Goal: Find specific page/section: Find specific page/section

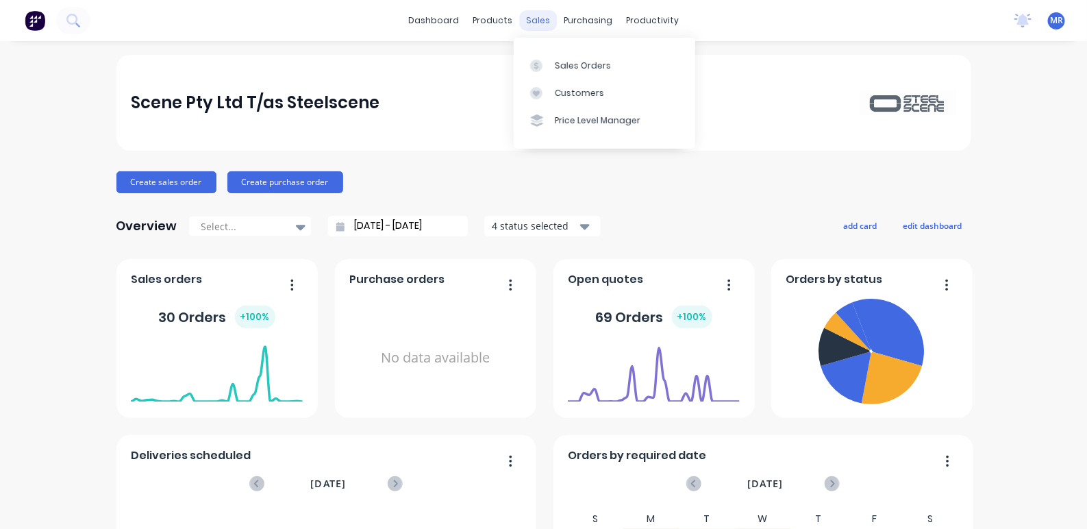
click at [532, 18] on div "sales" at bounding box center [538, 20] width 38 height 21
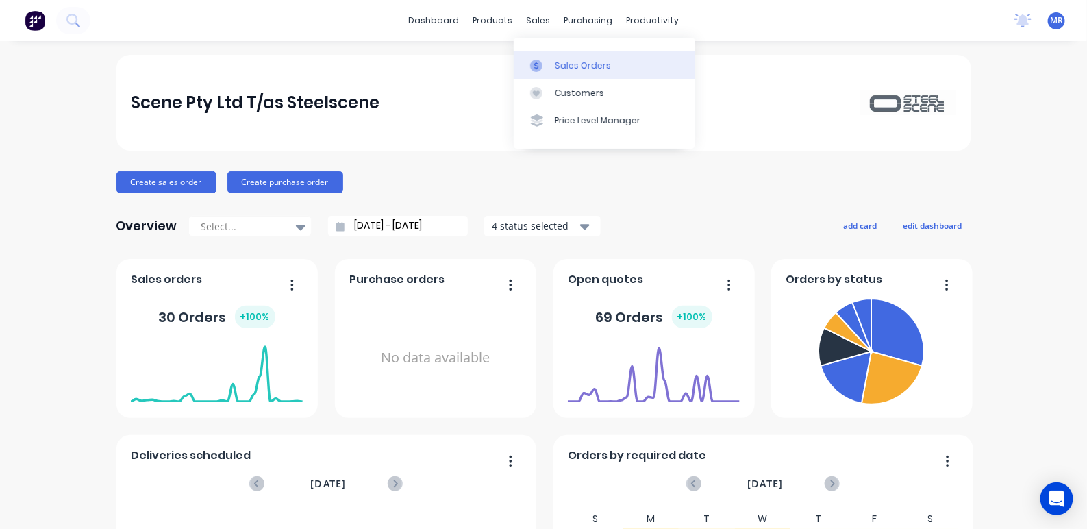
click at [564, 58] on link "Sales Orders" at bounding box center [604, 64] width 181 height 27
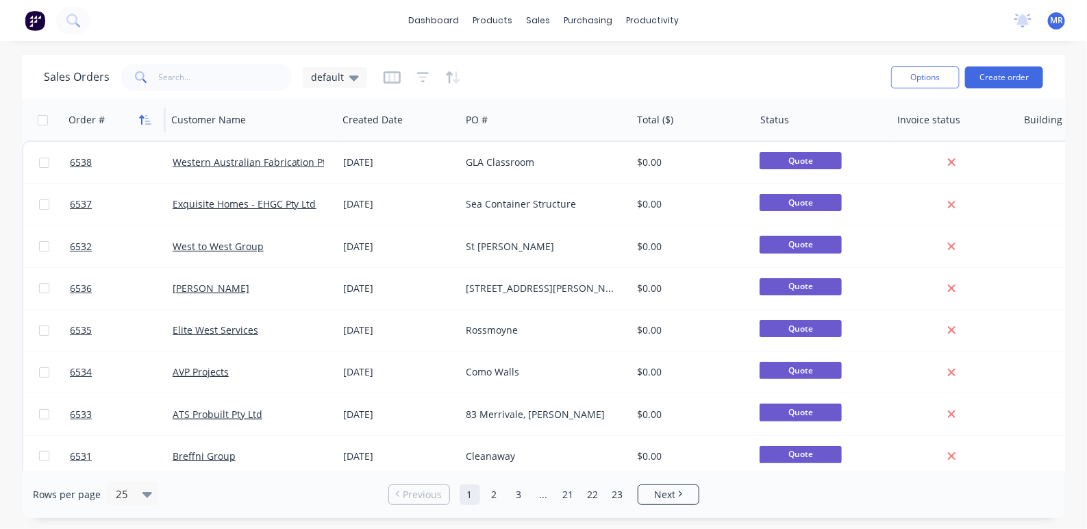
click at [144, 118] on icon "button" at bounding box center [145, 119] width 12 height 11
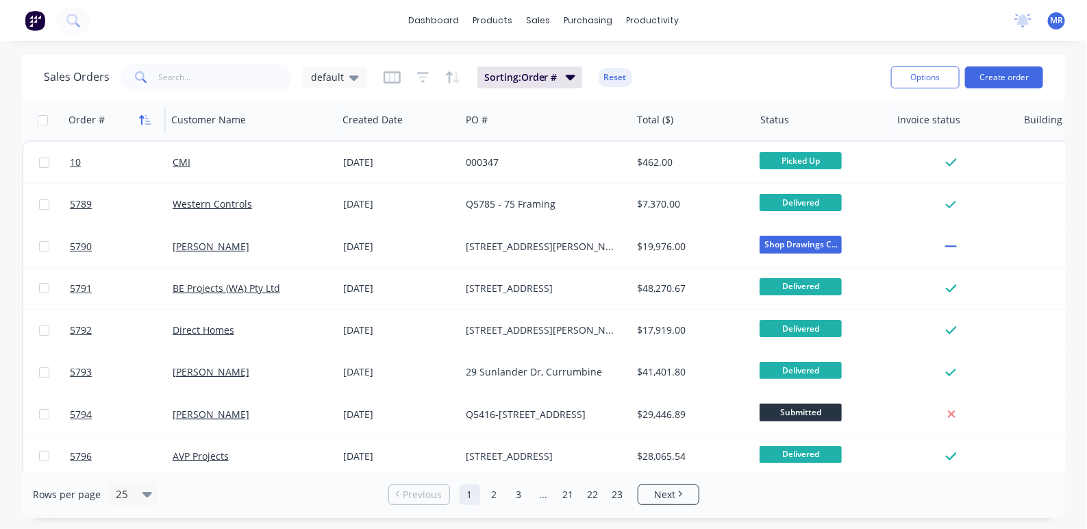
click at [145, 117] on icon "button" at bounding box center [145, 119] width 12 height 11
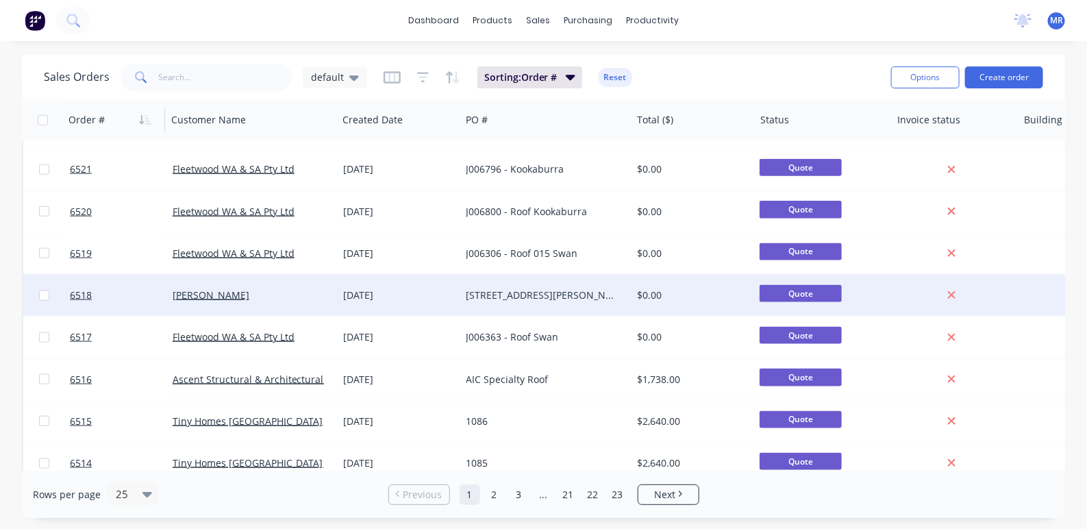
scroll to position [724, 0]
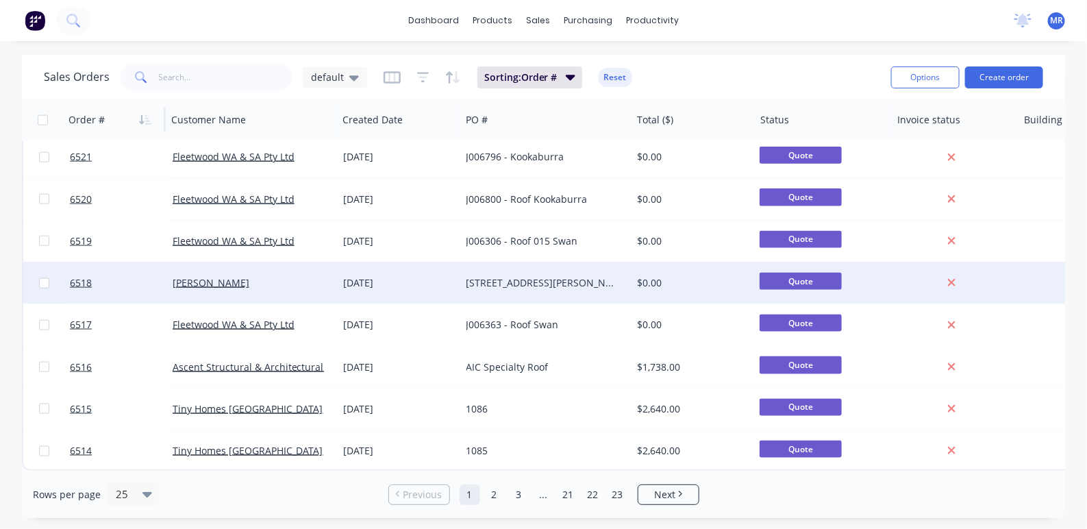
click at [492, 282] on div "[STREET_ADDRESS][PERSON_NAME][PERSON_NAME][PERSON_NAME]" at bounding box center [546, 282] width 171 height 41
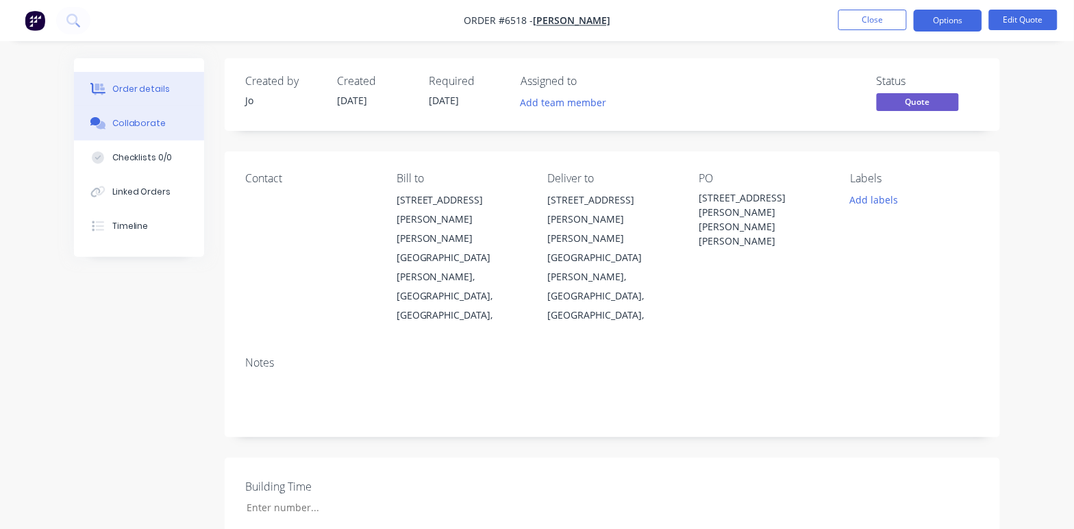
click at [137, 127] on div "Collaborate" at bounding box center [139, 123] width 54 height 12
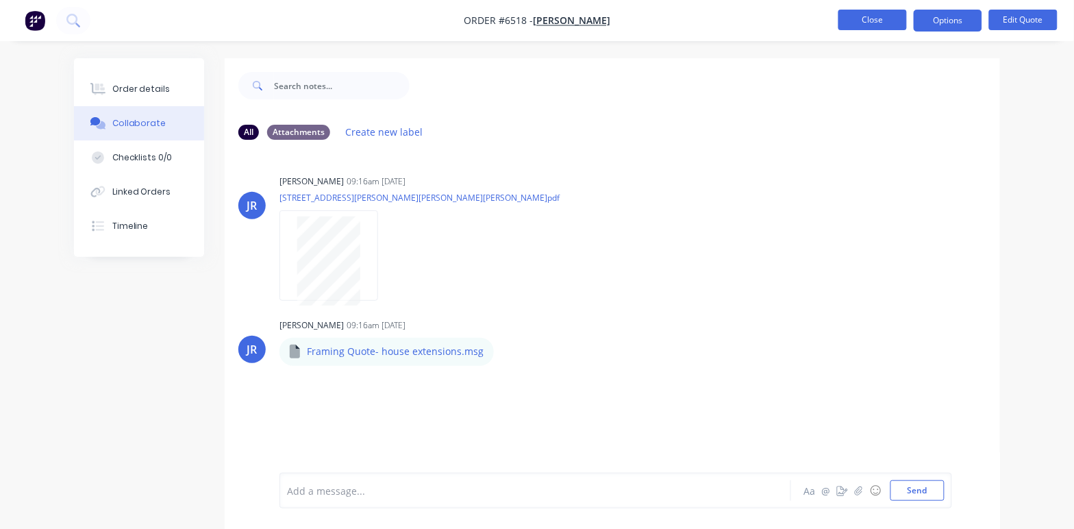
click at [871, 16] on button "Close" at bounding box center [872, 20] width 68 height 21
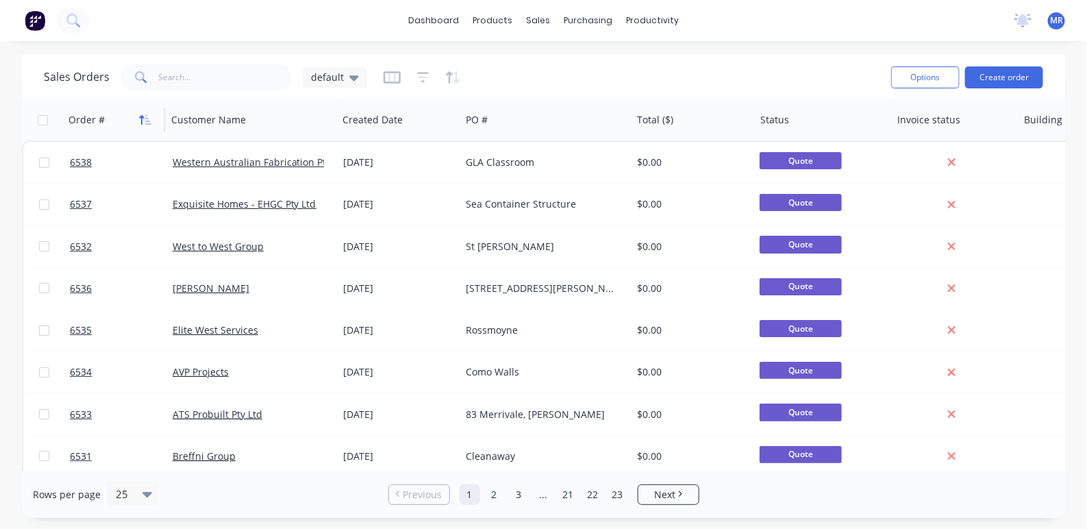
click at [139, 116] on icon "button" at bounding box center [145, 119] width 12 height 11
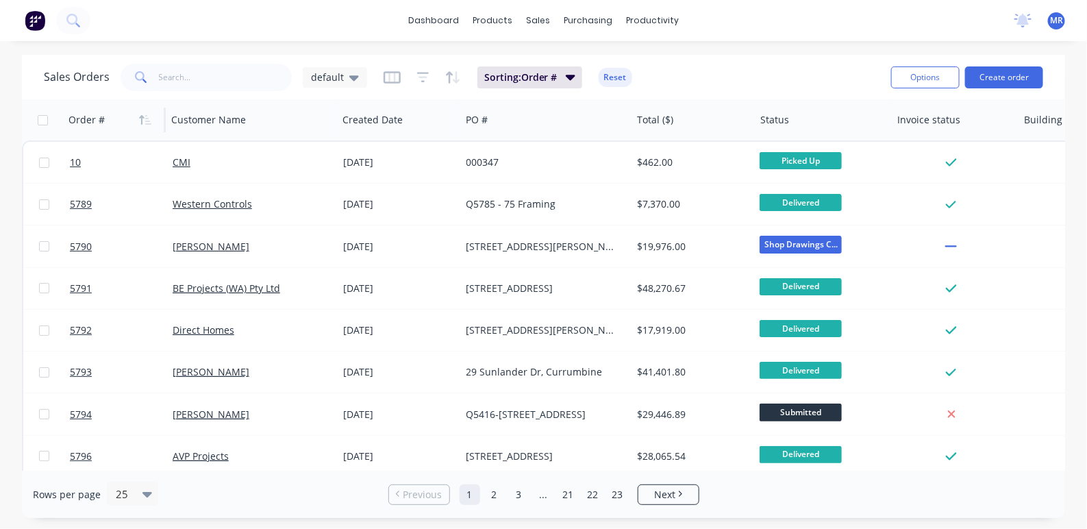
click at [139, 116] on icon "button" at bounding box center [145, 119] width 12 height 11
